Goal: Transaction & Acquisition: Purchase product/service

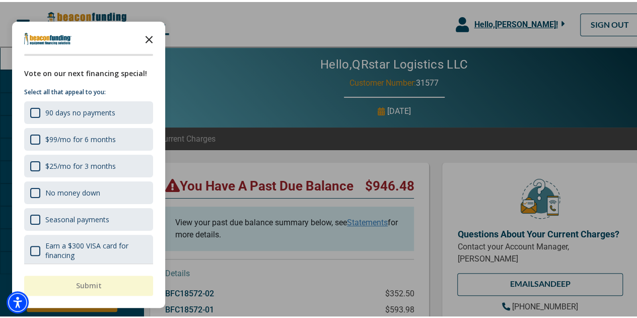
click at [152, 40] on polygon "Close the survey" at bounding box center [149, 38] width 8 height 8
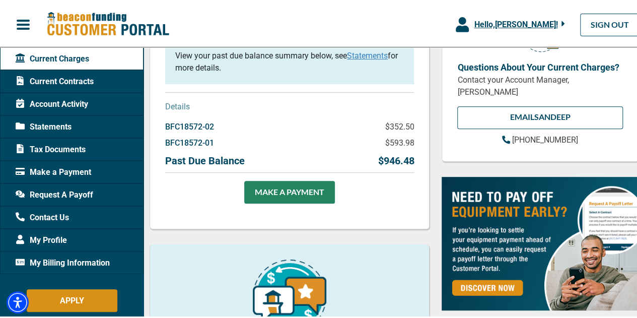
scroll to position [108, 0]
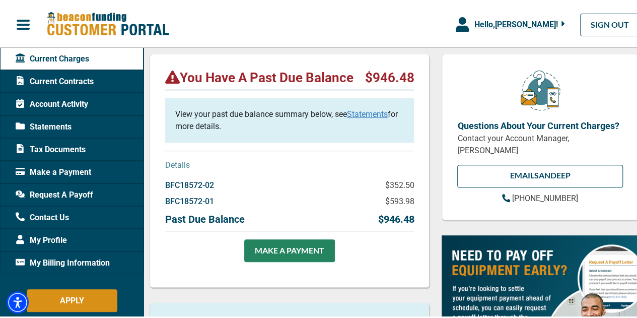
click at [82, 169] on span "Make a Payment" at bounding box center [53, 170] width 75 height 12
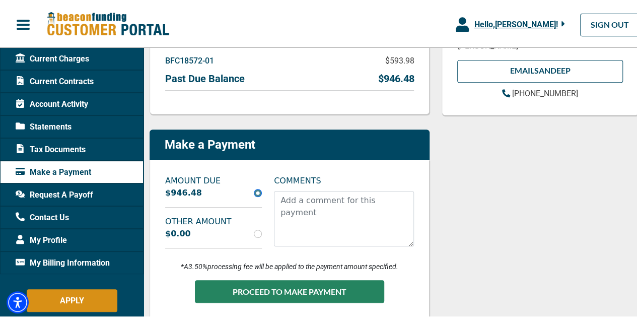
scroll to position [234, 0]
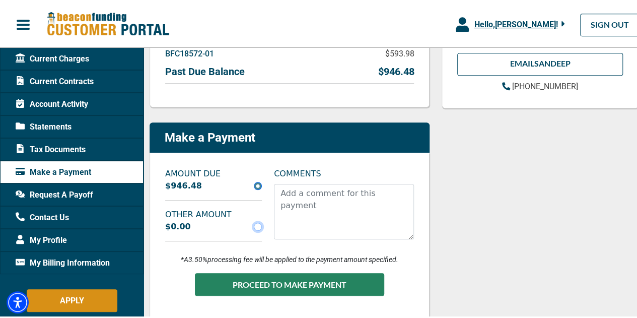
click at [256, 221] on input "radio" at bounding box center [258, 224] width 8 height 8
radio input "true"
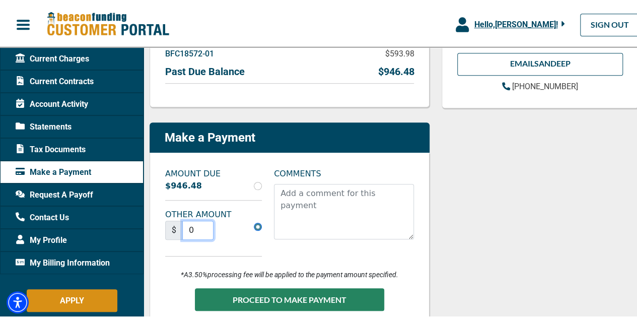
click at [196, 234] on input "0" at bounding box center [197, 227] width 31 height 19
click at [85, 191] on span "Request A Payoff" at bounding box center [55, 193] width 78 height 12
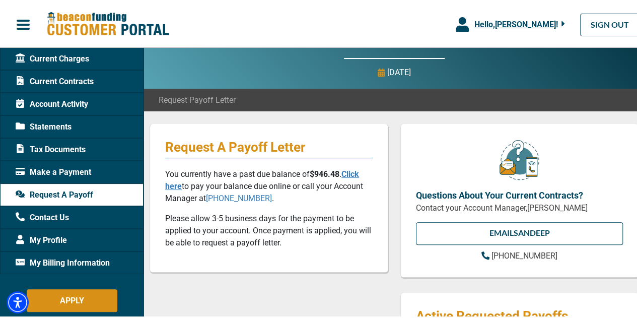
scroll to position [37, 0]
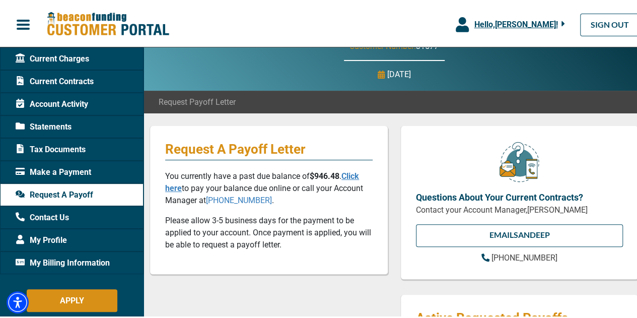
click at [27, 28] on span "button" at bounding box center [23, 22] width 15 height 15
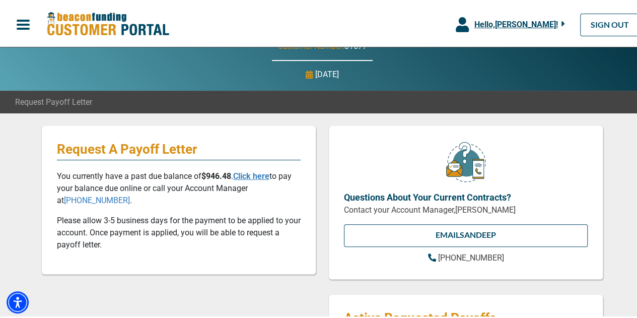
click at [27, 28] on span "button" at bounding box center [23, 22] width 15 height 15
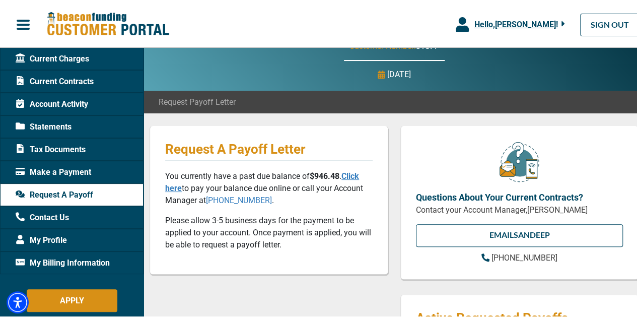
click at [68, 231] on div "My Profile" at bounding box center [71, 237] width 143 height 23
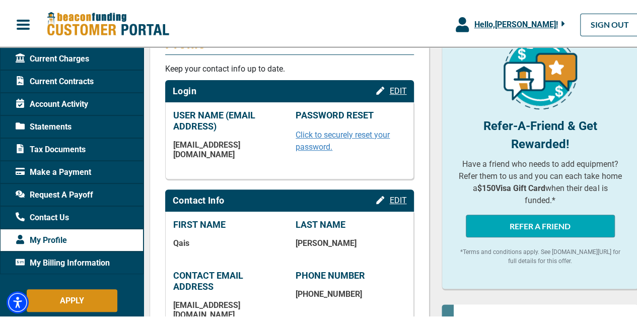
scroll to position [141, 0]
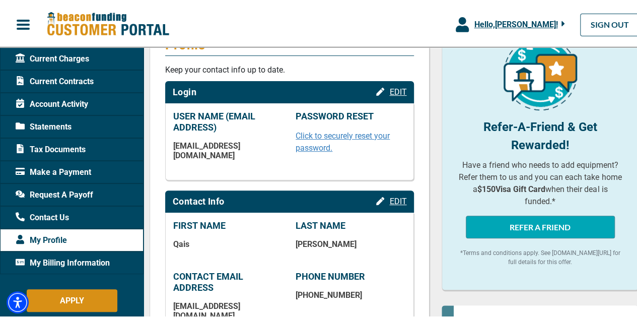
click at [85, 168] on span "Make a Payment" at bounding box center [53, 170] width 75 height 12
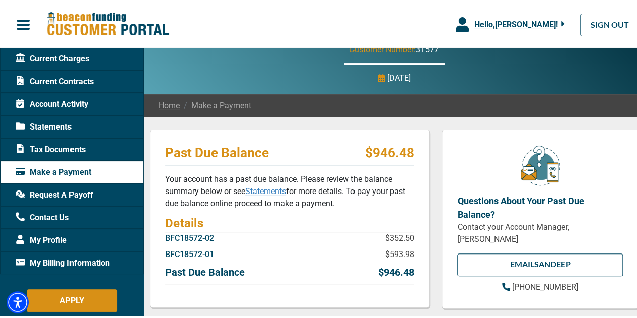
scroll to position [31, 0]
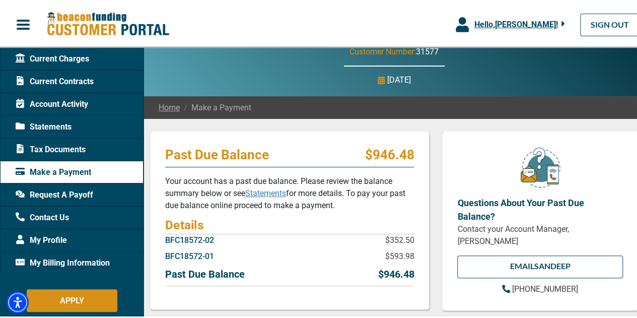
click at [83, 127] on div "Statements" at bounding box center [71, 124] width 143 height 23
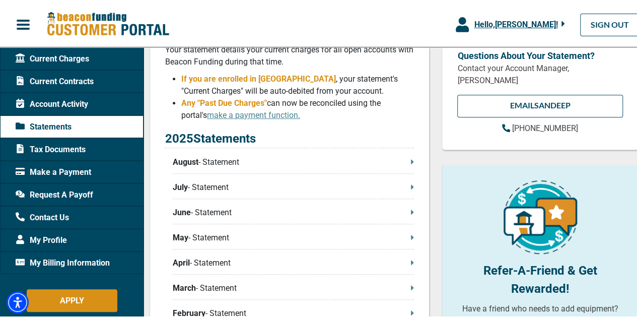
scroll to position [177, 0]
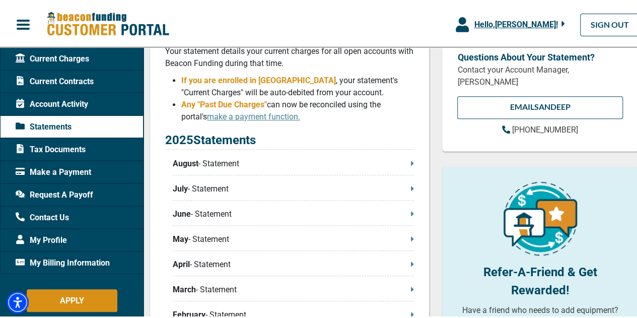
click at [227, 168] on p "August - Statement" at bounding box center [293, 162] width 241 height 12
click at [201, 16] on div "Hello, [PERSON_NAME] ! [PERSON_NAME] QRstar Logistics LLC Manage Profile SWITCH…" at bounding box center [322, 22] width 644 height 37
click at [81, 165] on span "Make a Payment" at bounding box center [53, 170] width 75 height 12
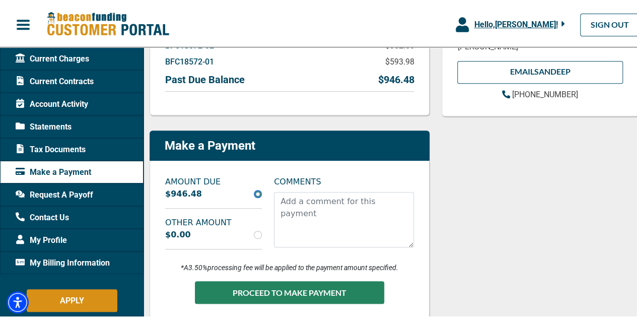
scroll to position [239, 0]
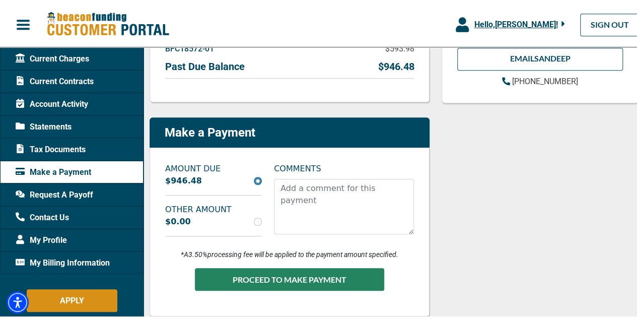
click at [209, 217] on div "$0.00" at bounding box center [213, 219] width 109 height 12
click at [260, 222] on div "$0.00" at bounding box center [213, 219] width 109 height 12
click at [258, 222] on input "radio" at bounding box center [258, 219] width 8 height 8
radio input "true"
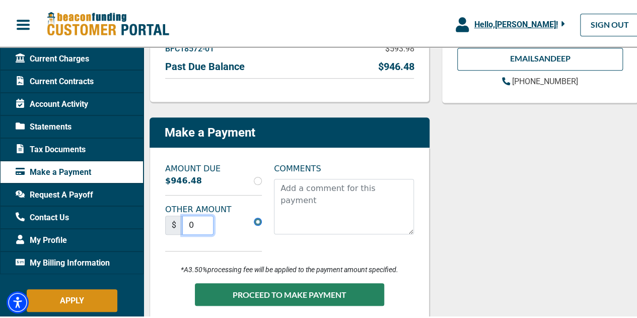
click at [194, 218] on input "0" at bounding box center [197, 222] width 31 height 19
type input "0"
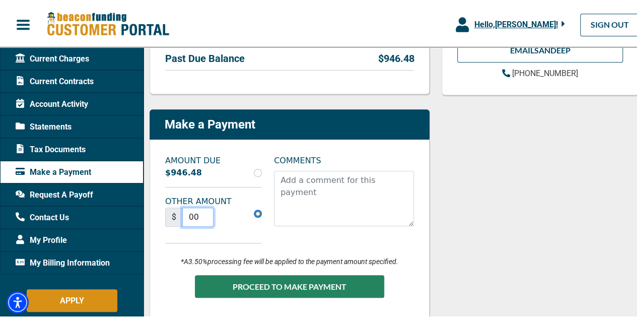
scroll to position [247, 0]
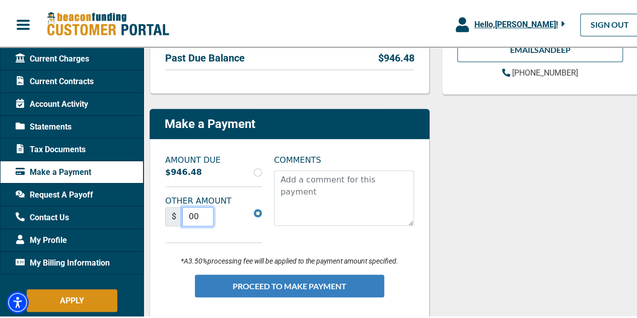
type input "190000"
click at [366, 282] on button "PROCEED TO MAKE PAYMENT" at bounding box center [289, 283] width 189 height 23
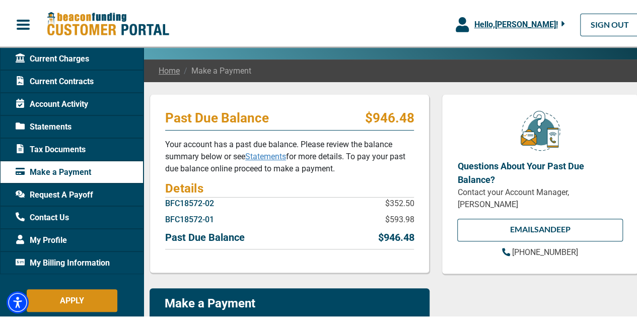
scroll to position [55, 0]
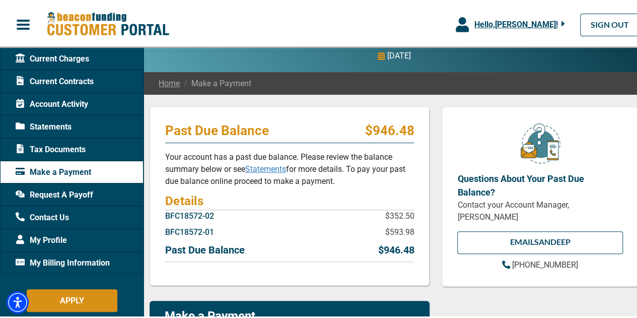
click at [435, 106] on div "Questions About Your Past Due Balance? Contact your Account Manager, [PERSON_NA…" at bounding box center [539, 316] width 209 height 422
click at [88, 193] on span "Request A Payoff" at bounding box center [55, 193] width 78 height 12
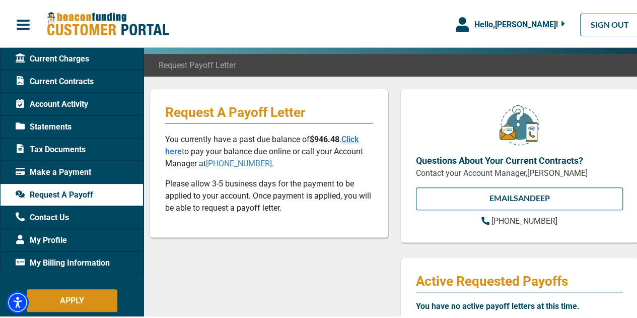
scroll to position [74, 0]
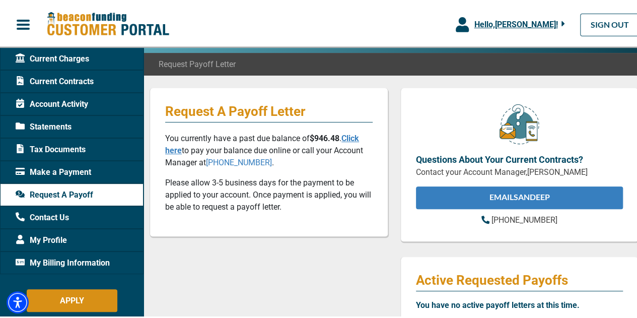
click at [532, 192] on link "EMAIL Sandeep" at bounding box center [519, 195] width 207 height 23
